Goal: Task Accomplishment & Management: Use online tool/utility

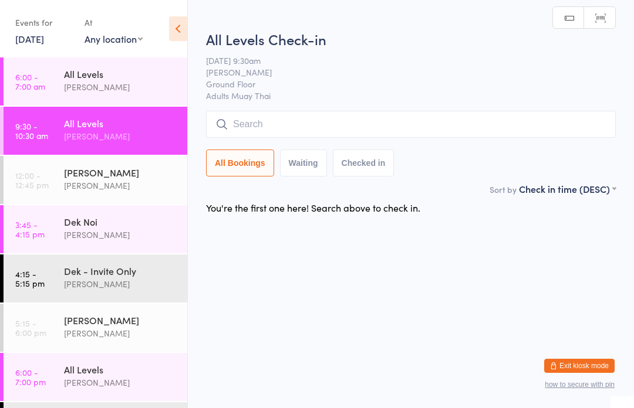
click at [314, 128] on input "search" at bounding box center [411, 124] width 410 height 27
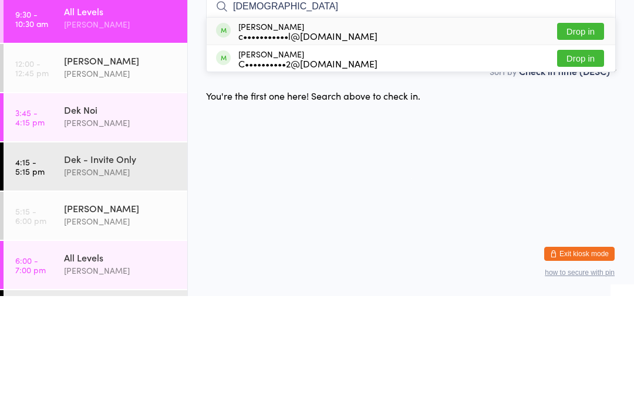
type input "[DEMOGRAPHIC_DATA]"
click at [596, 135] on button "Drop in" at bounding box center [580, 143] width 47 height 17
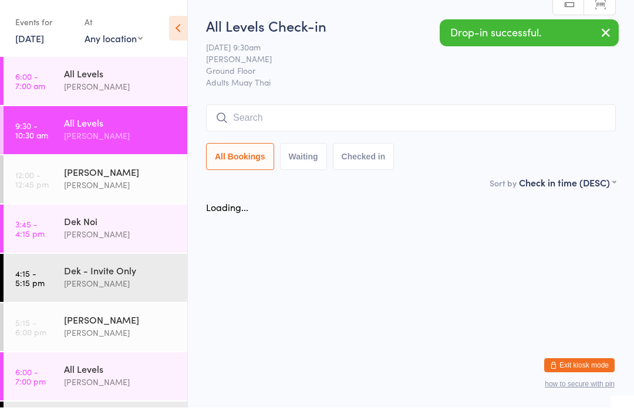
scroll to position [1, 0]
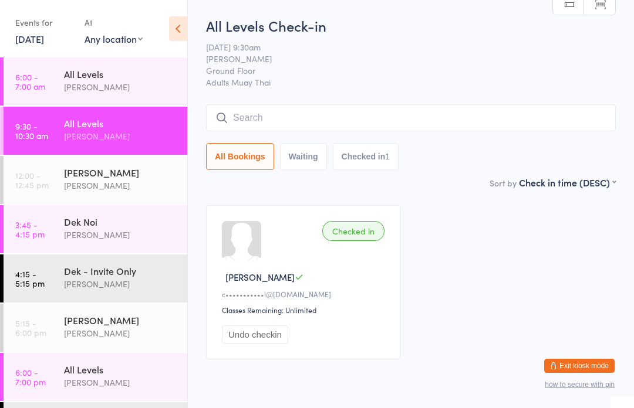
click at [340, 116] on input "search" at bounding box center [411, 117] width 410 height 27
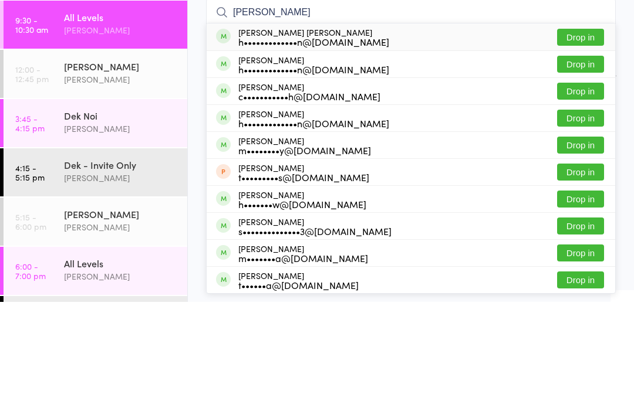
type input "[PERSON_NAME]"
click at [574, 162] on button "Drop in" at bounding box center [580, 170] width 47 height 17
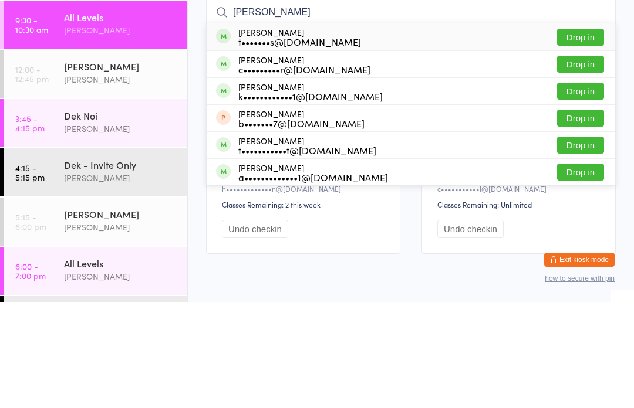
type input "[PERSON_NAME]"
click at [591, 135] on button "Drop in" at bounding box center [580, 143] width 47 height 17
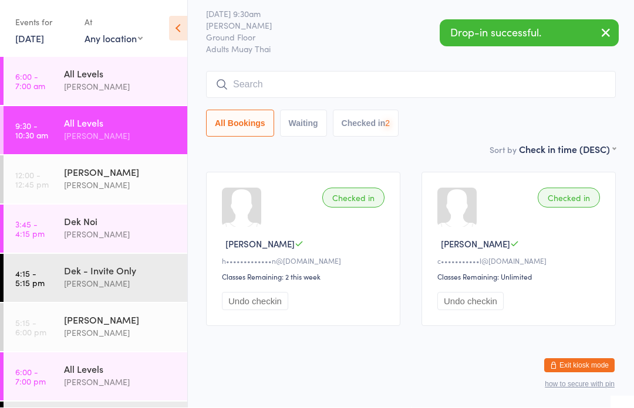
scroll to position [49, 0]
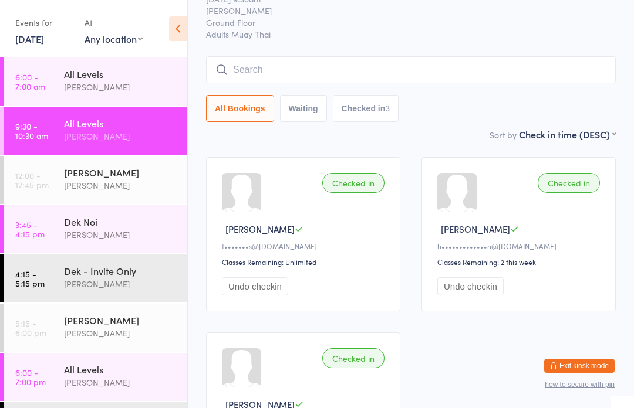
click at [281, 70] on input "search" at bounding box center [411, 69] width 410 height 27
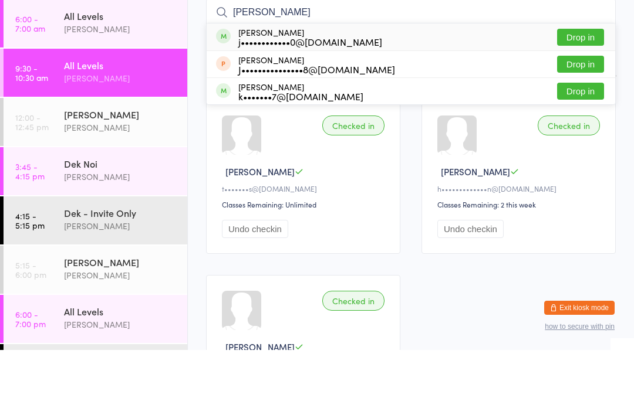
type input "[PERSON_NAME]"
click at [271, 95] on div "j••••••••••••0@[DOMAIN_NAME]" at bounding box center [310, 99] width 144 height 9
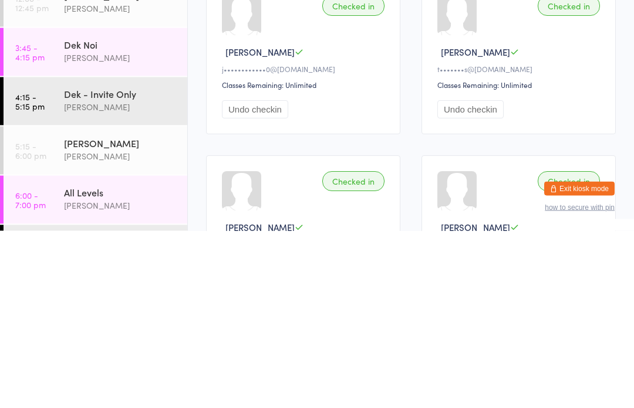
scroll to position [15, 0]
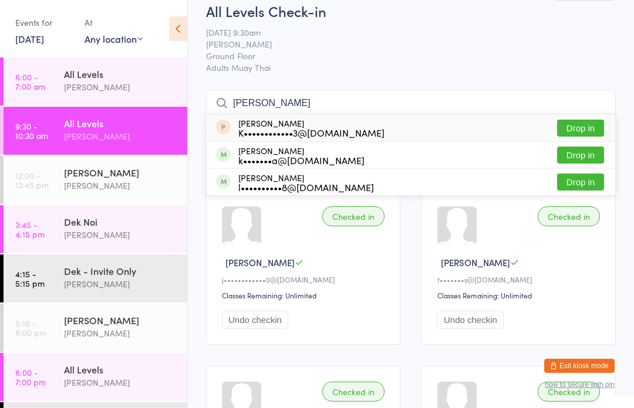
type input "[PERSON_NAME]"
click at [252, 149] on div "[PERSON_NAME] k•••••••a@[DOMAIN_NAME]" at bounding box center [301, 155] width 126 height 19
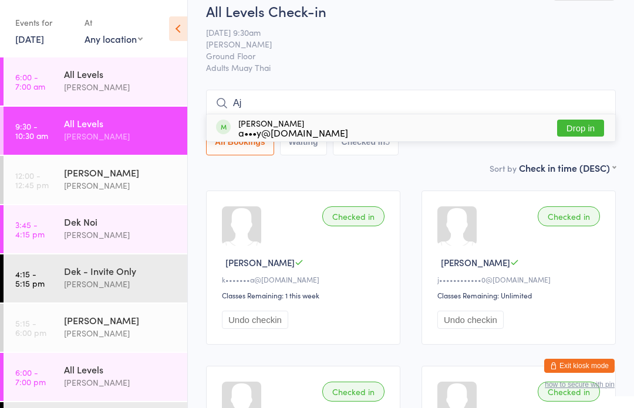
type input "Aj"
click at [571, 130] on button "Drop in" at bounding box center [580, 128] width 47 height 17
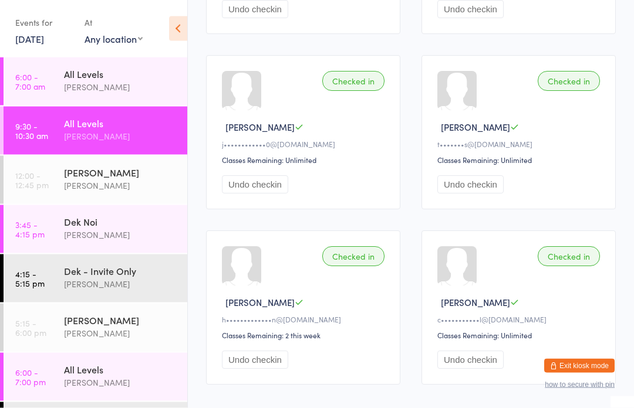
scroll to position [322, 0]
